Goal: Task Accomplishment & Management: Complete application form

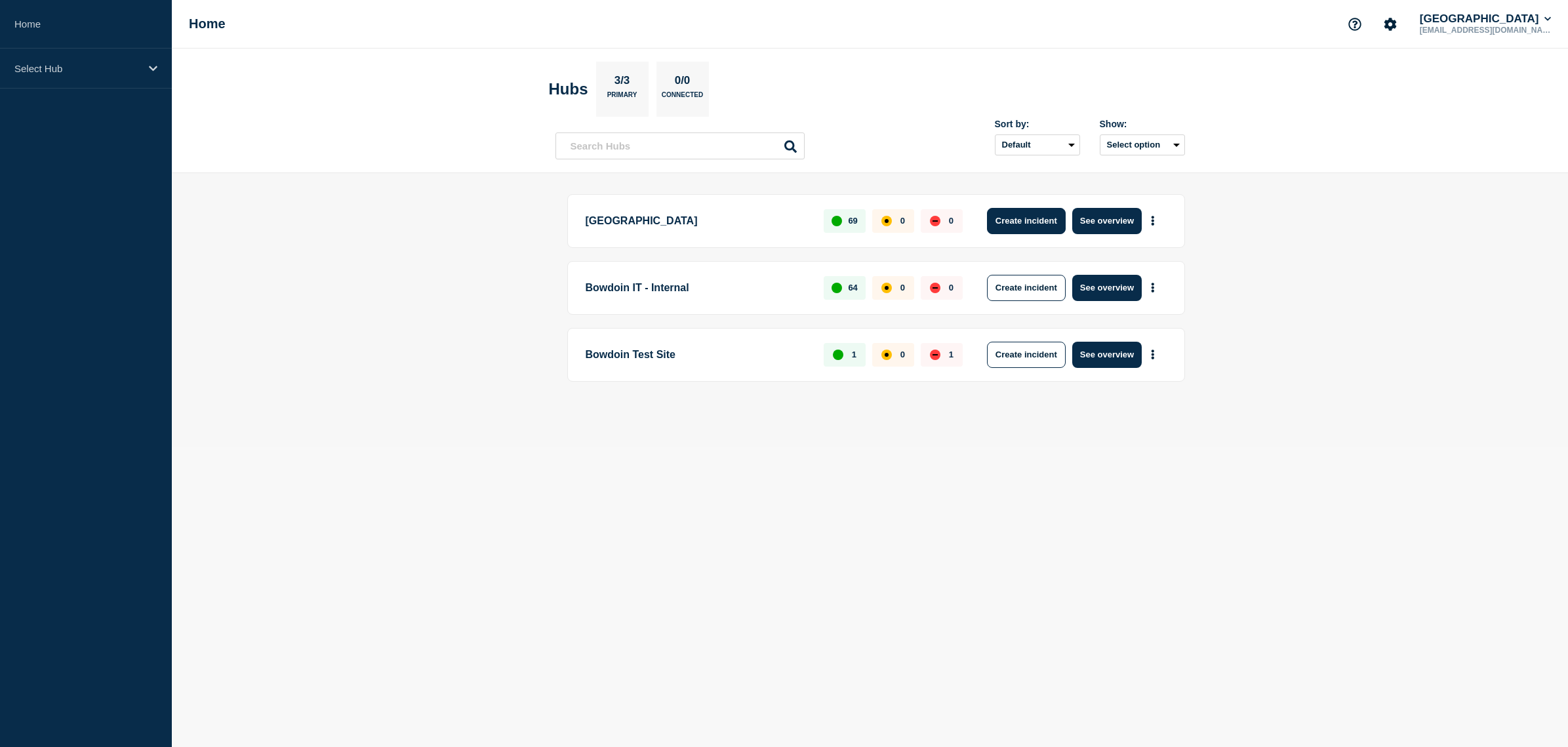
click at [1024, 222] on button "Create incident" at bounding box center [1026, 220] width 79 height 26
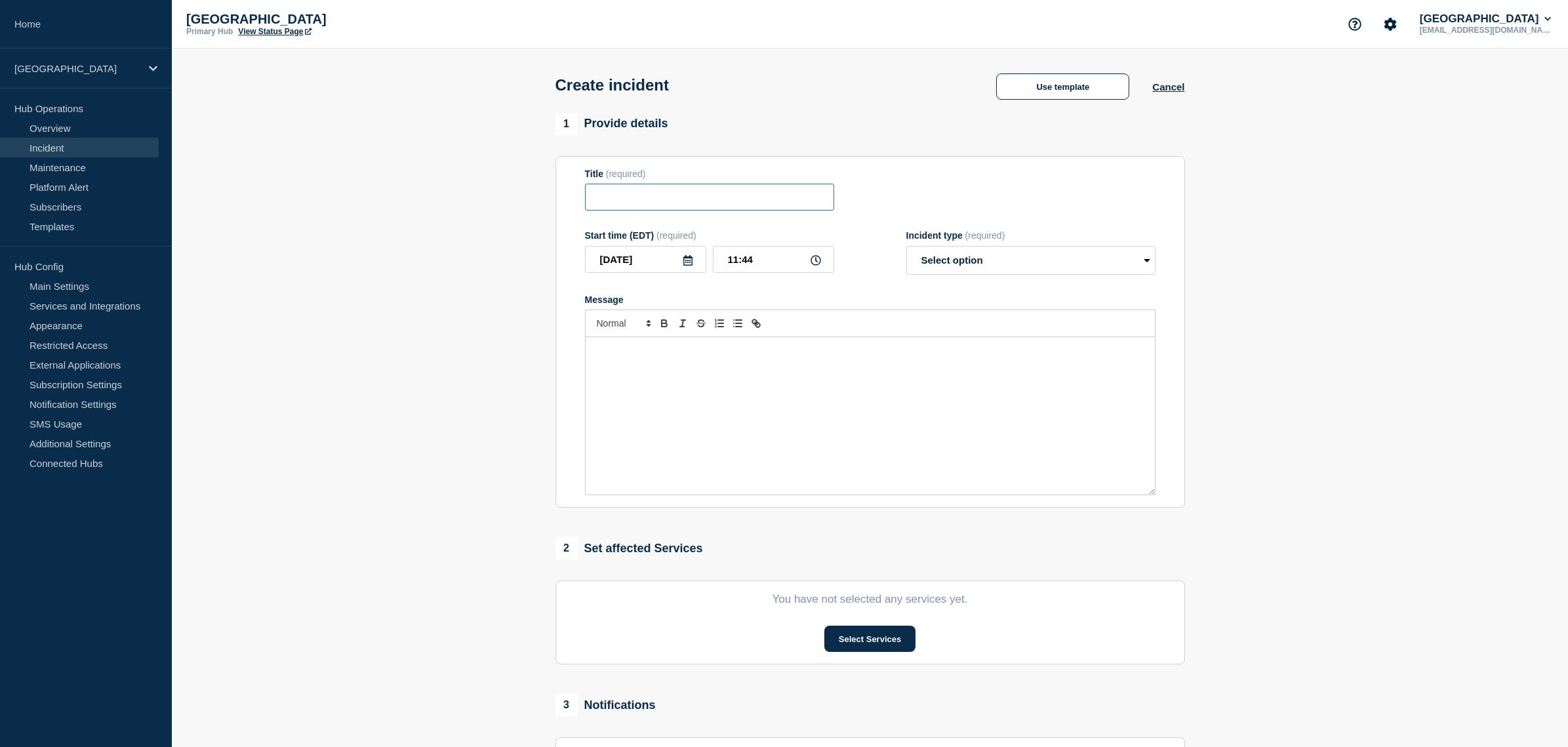
click at [660, 205] on input "Title" at bounding box center [709, 197] width 249 height 27
type input "Wireless unavailable in some residence halls and other buildings"
select select "investigating"
click at [724, 384] on div "Message" at bounding box center [870, 416] width 569 height 157
select select "monitoring"
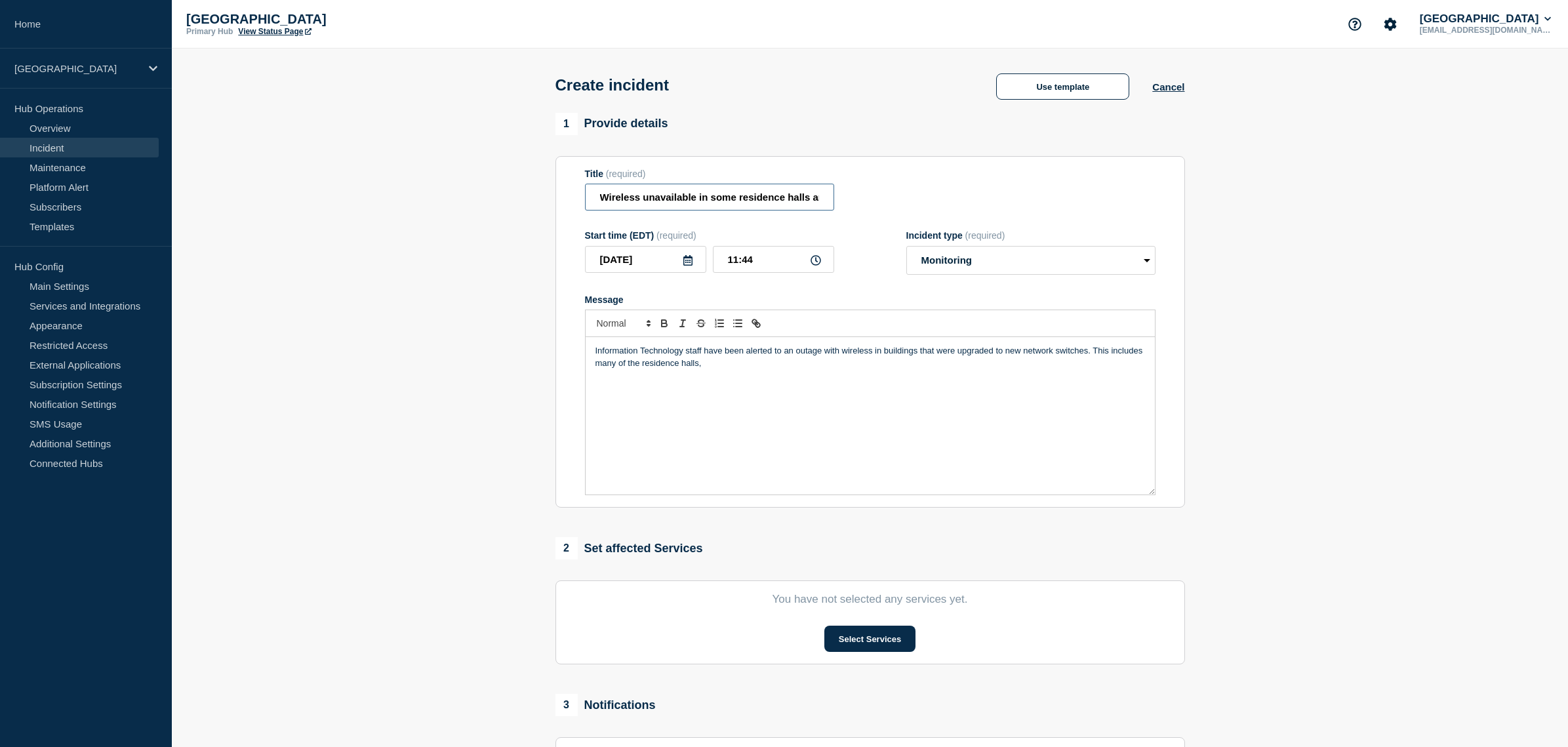
drag, startPoint x: 642, startPoint y: 199, endPoint x: 692, endPoint y: 198, distance: 50.0
click at [692, 198] on input "Wireless unavailable in some residence halls and other buildings" at bounding box center [709, 197] width 249 height 27
click at [602, 201] on input "Wireless outage in some residence halls and other buildings" at bounding box center [709, 197] width 249 height 27
type input "Short wireless outage in some residence halls and other buildings"
click at [722, 357] on p "Information Technology staff have been alerted to an outage with wireless in bu…" at bounding box center [870, 357] width 550 height 25
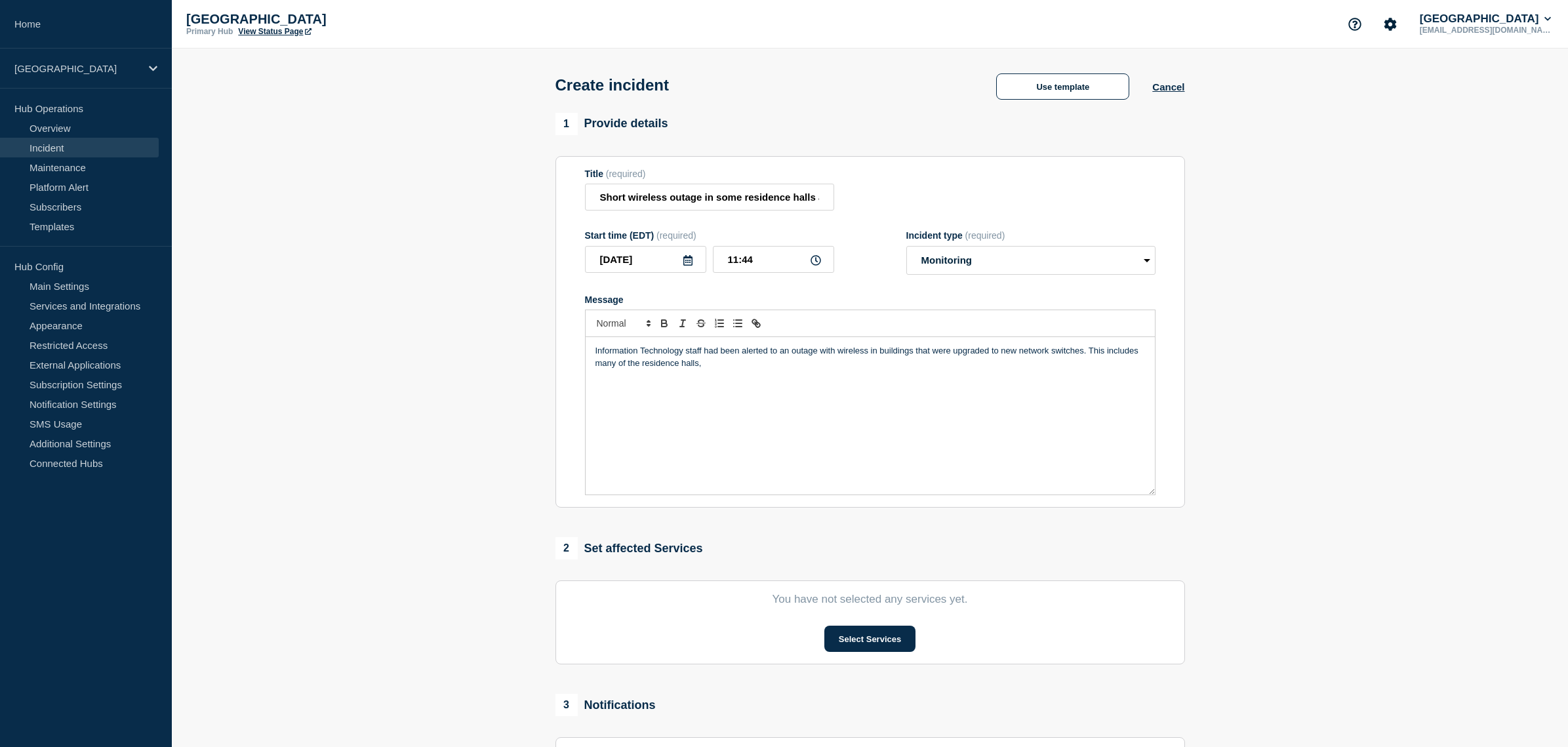
click at [748, 369] on p "Information Technology staff had been alerted to an outage with wireless in bui…" at bounding box center [870, 357] width 550 height 25
click at [912, 648] on button "Select Services" at bounding box center [870, 638] width 91 height 26
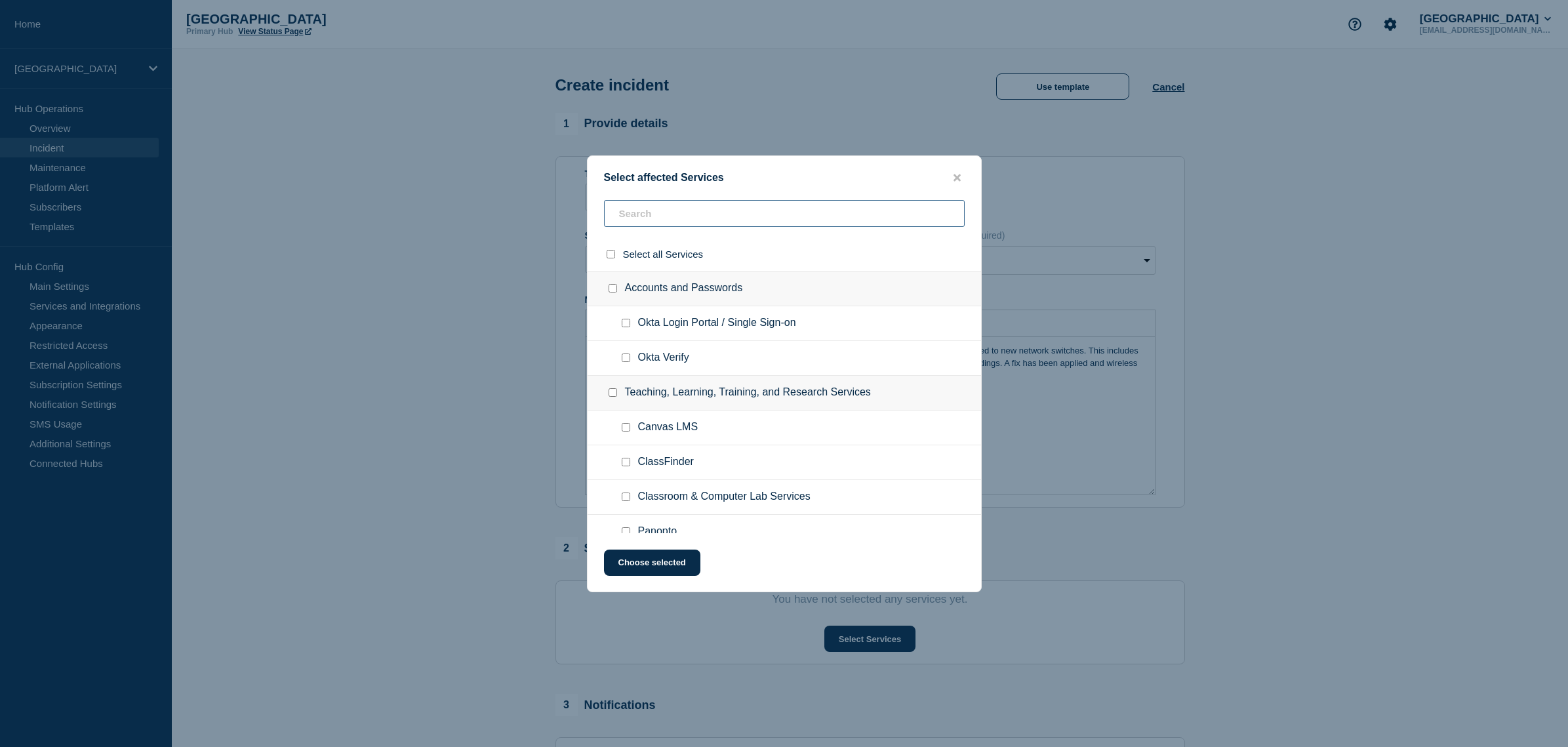
click at [716, 218] on input "text" at bounding box center [785, 213] width 361 height 27
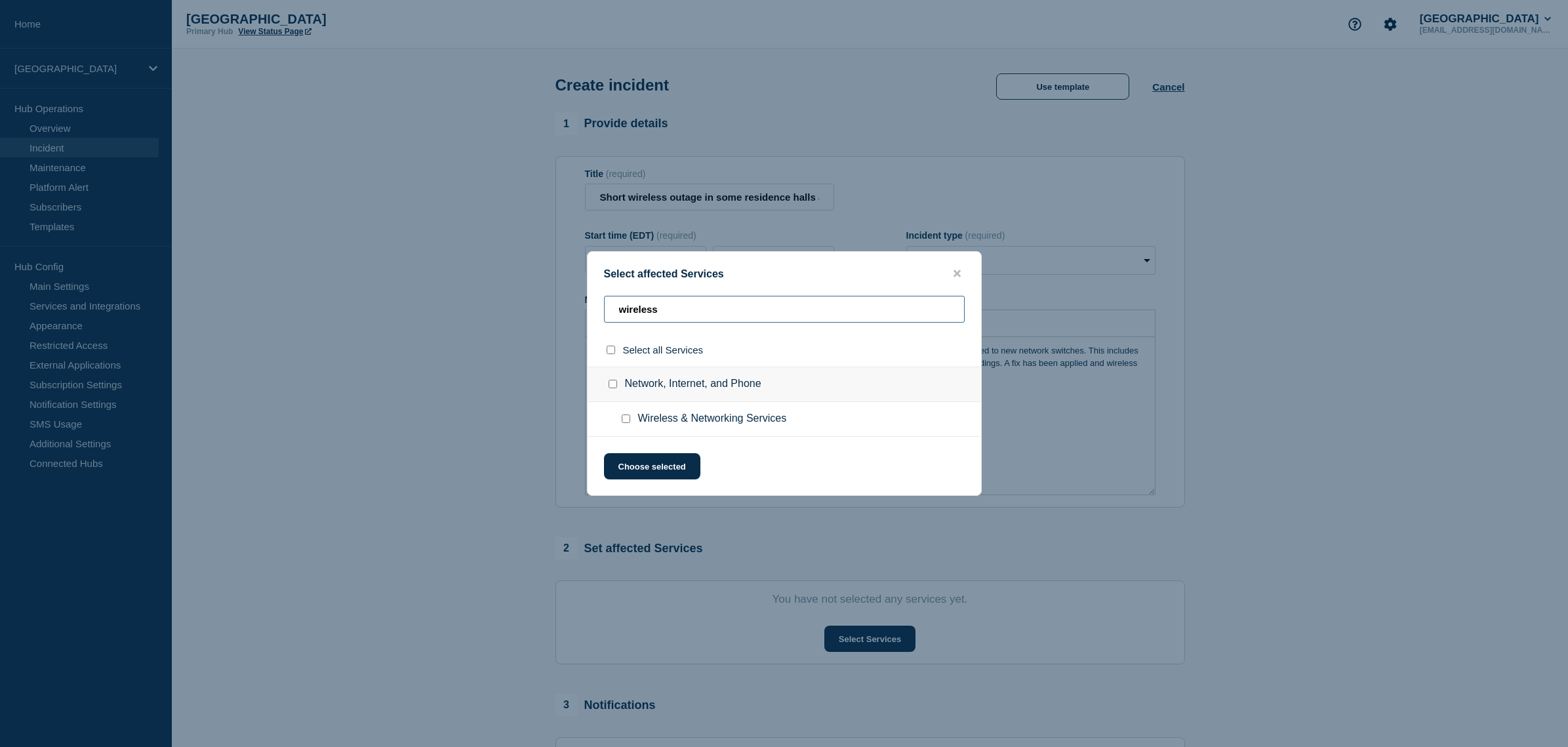
type input "wireless"
drag, startPoint x: 625, startPoint y: 421, endPoint x: 627, endPoint y: 430, distance: 9.2
click at [625, 421] on input "Wireless & Networking Services checkbox" at bounding box center [626, 419] width 8 height 8
checkbox input "true"
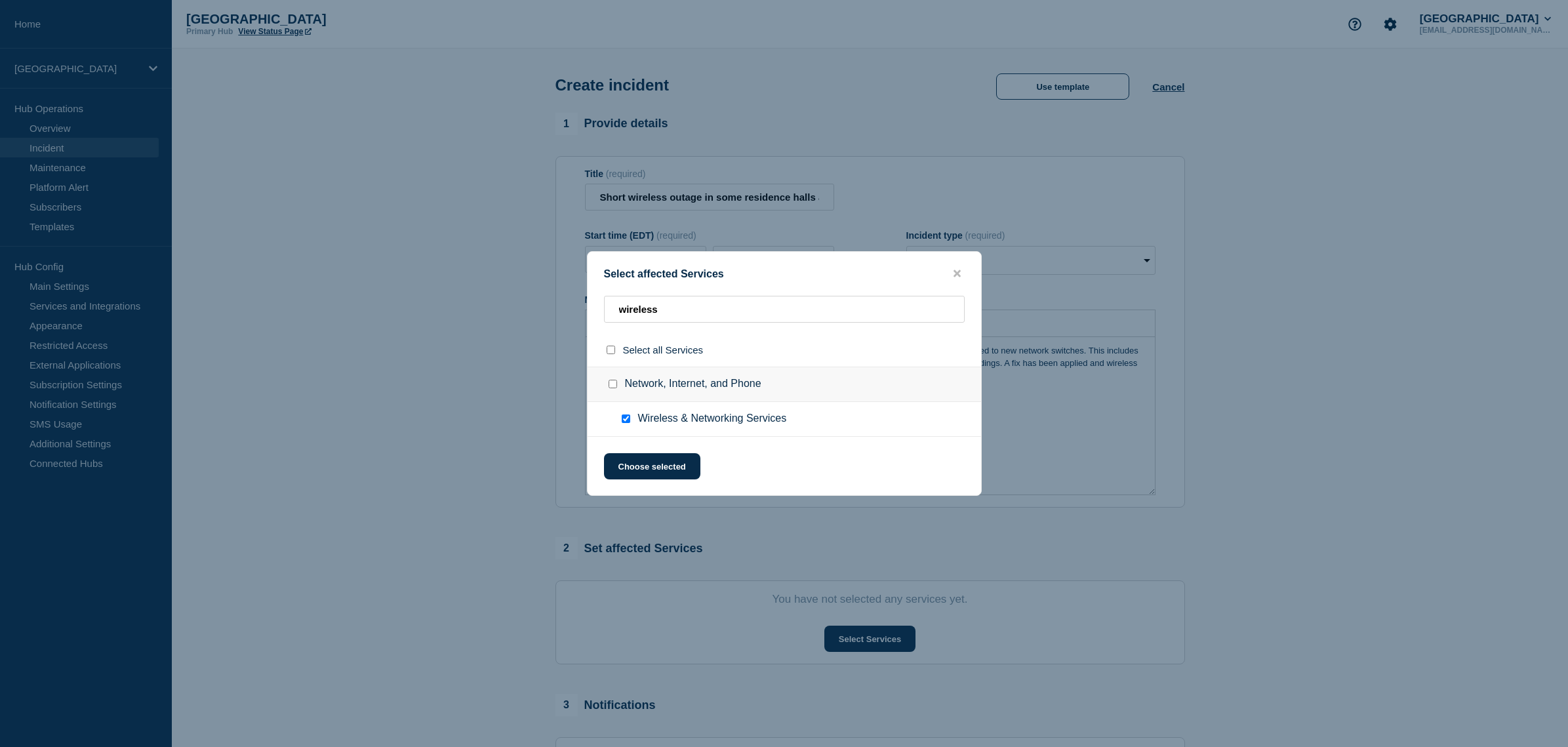
checkbox input "true"
click at [646, 472] on button "Choose selected" at bounding box center [652, 466] width 96 height 26
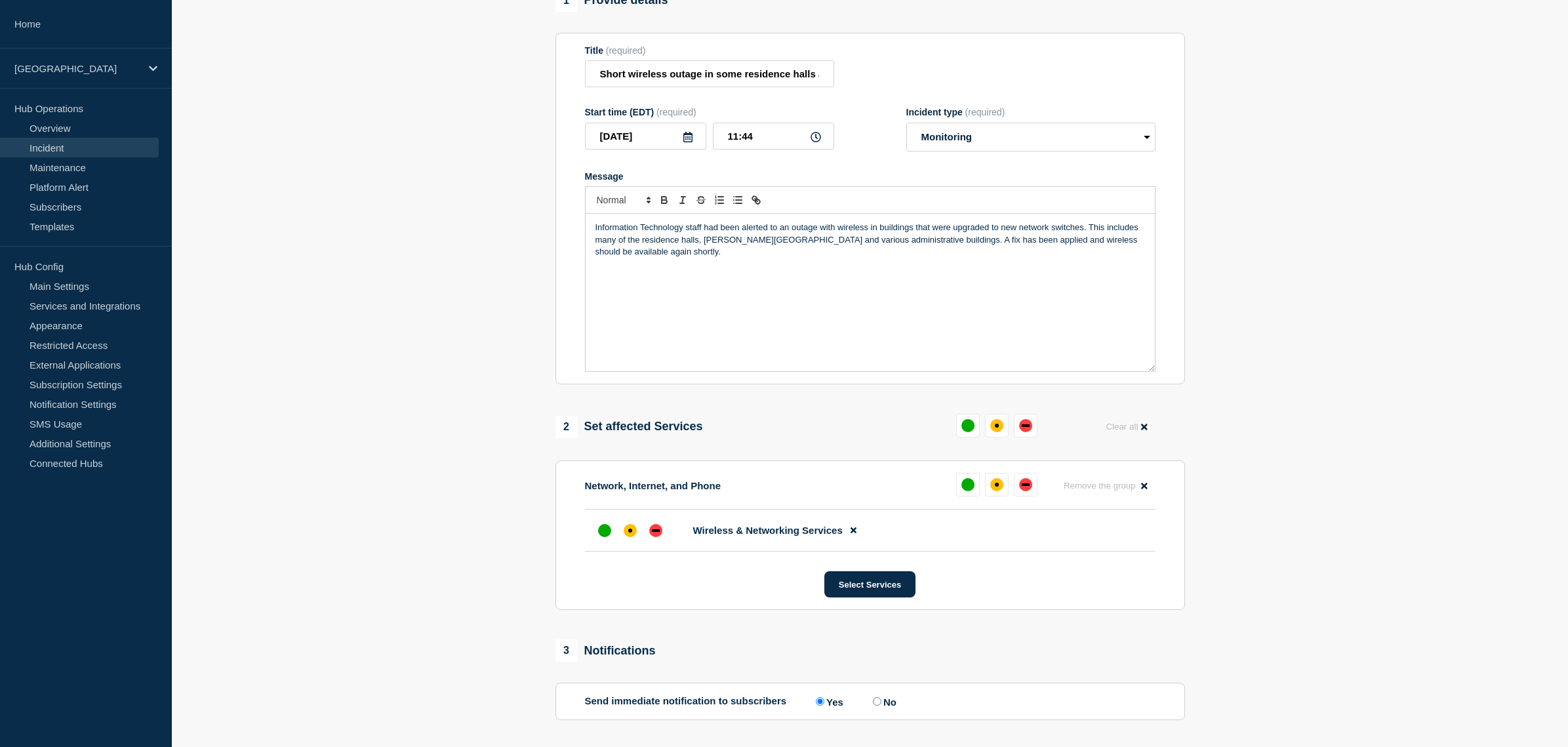
scroll to position [228, 0]
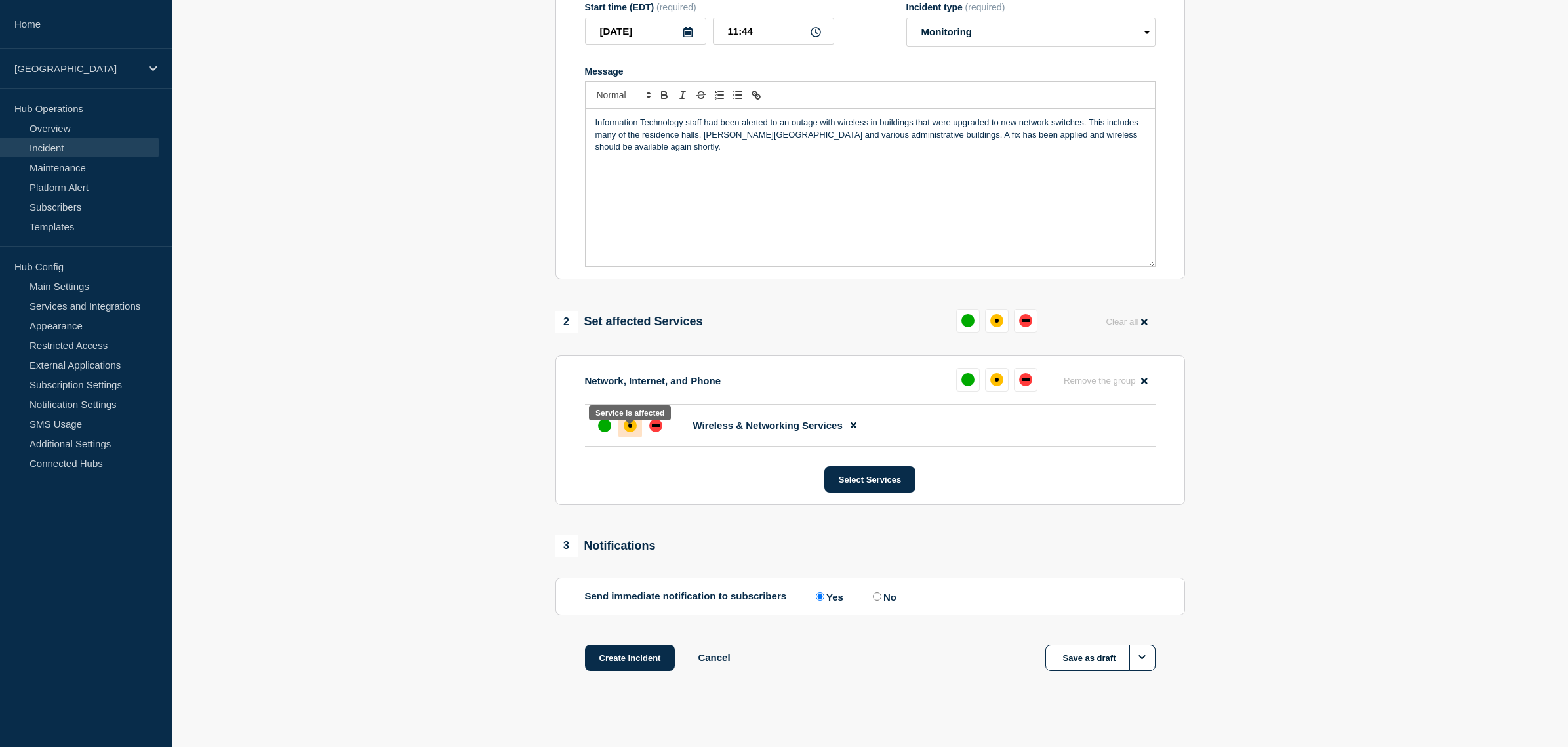
click at [627, 432] on div "affected" at bounding box center [630, 425] width 13 height 13
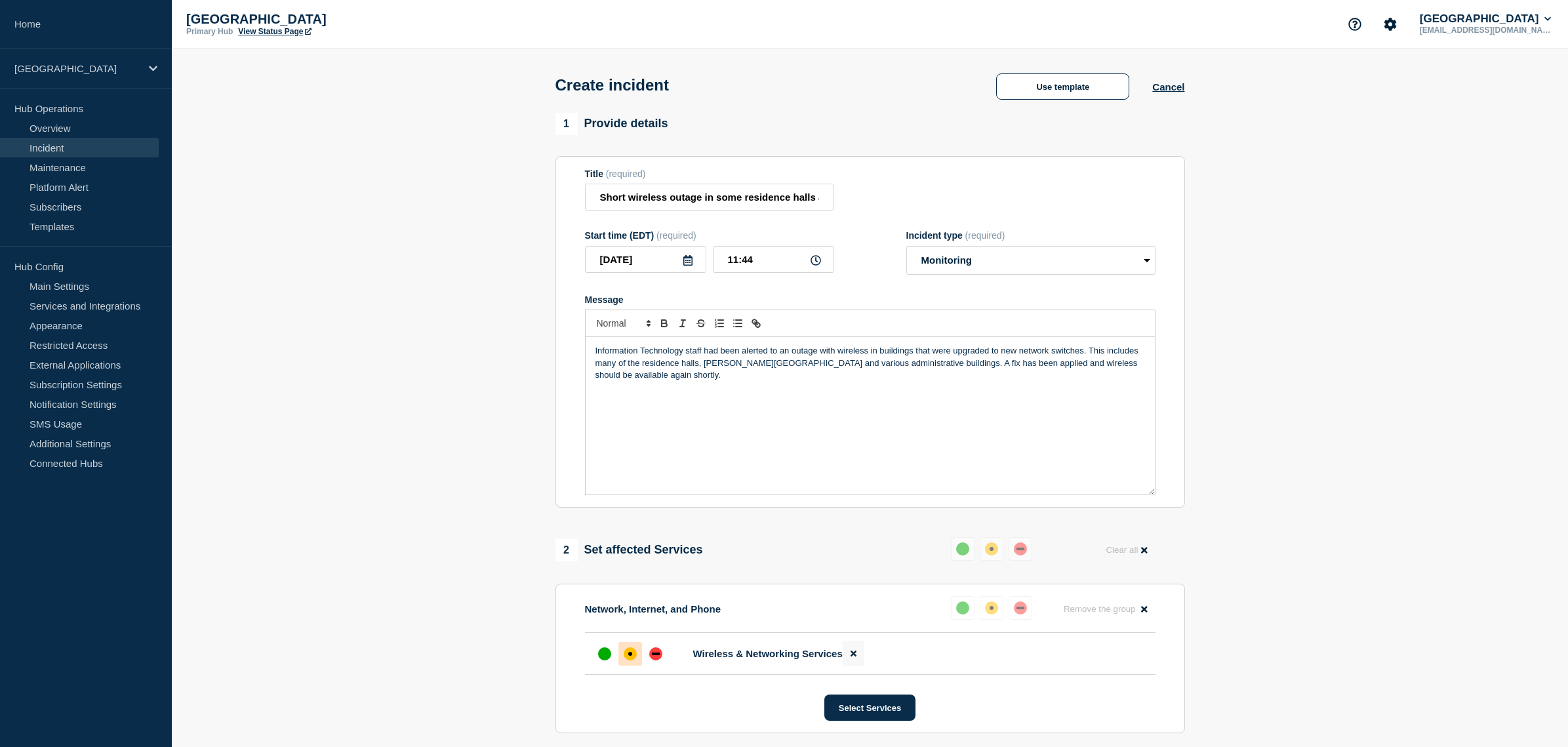
scroll to position [0, 0]
drag, startPoint x: 703, startPoint y: 360, endPoint x: 741, endPoint y: 359, distance: 38.0
click at [741, 359] on p "Information Technology staff had been alerted to an outage with wireless in bui…" at bounding box center [870, 362] width 550 height 36
click at [977, 359] on p "Information Technology staff was alerted to an outage with wireless in building…" at bounding box center [870, 362] width 550 height 36
click at [1072, 359] on p "Information Technology staff was alerted to an outage with wireless in building…" at bounding box center [870, 362] width 550 height 36
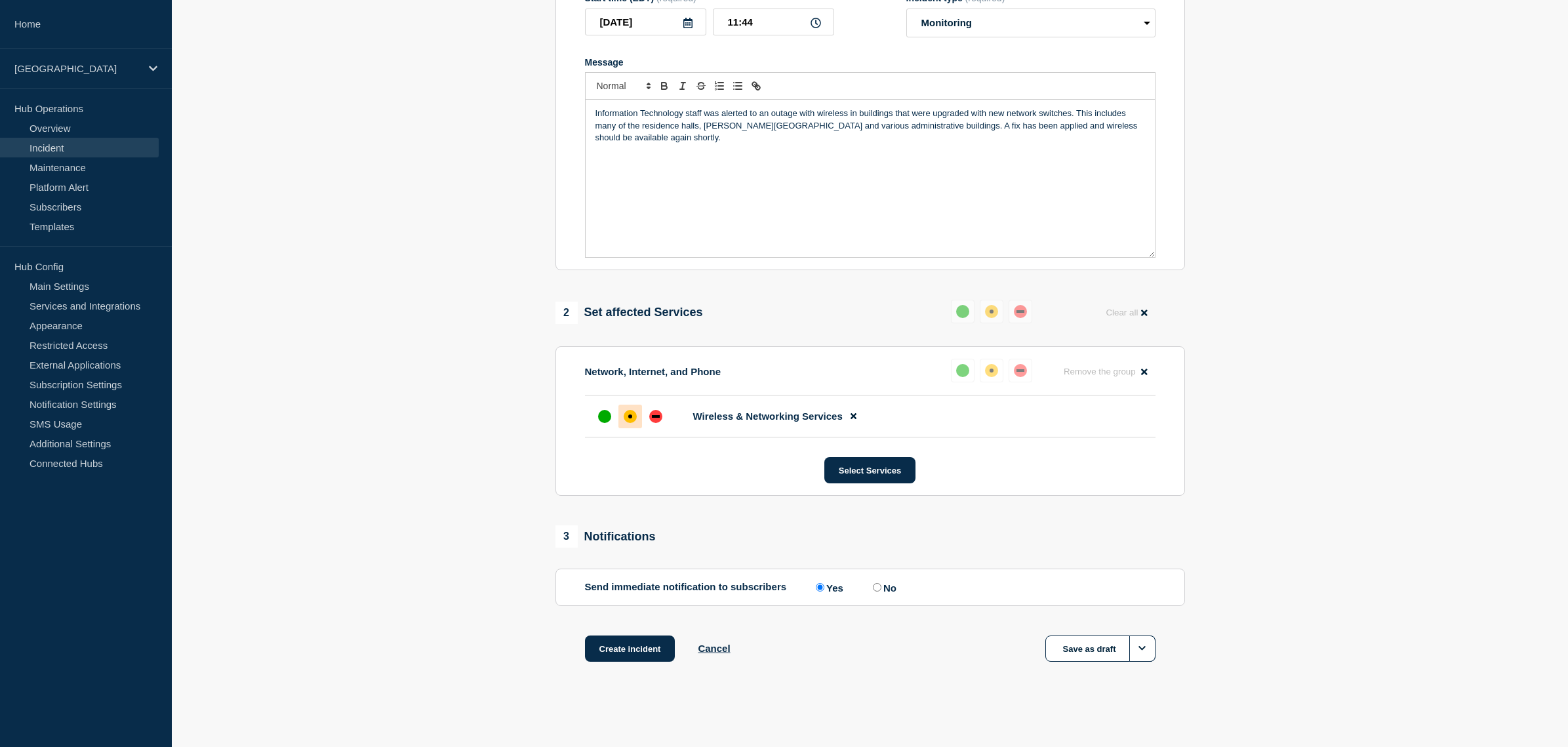
scroll to position [249, 0]
click at [637, 649] on button "Create incident" at bounding box center [630, 648] width 91 height 26
